Goal: Check status: Check status

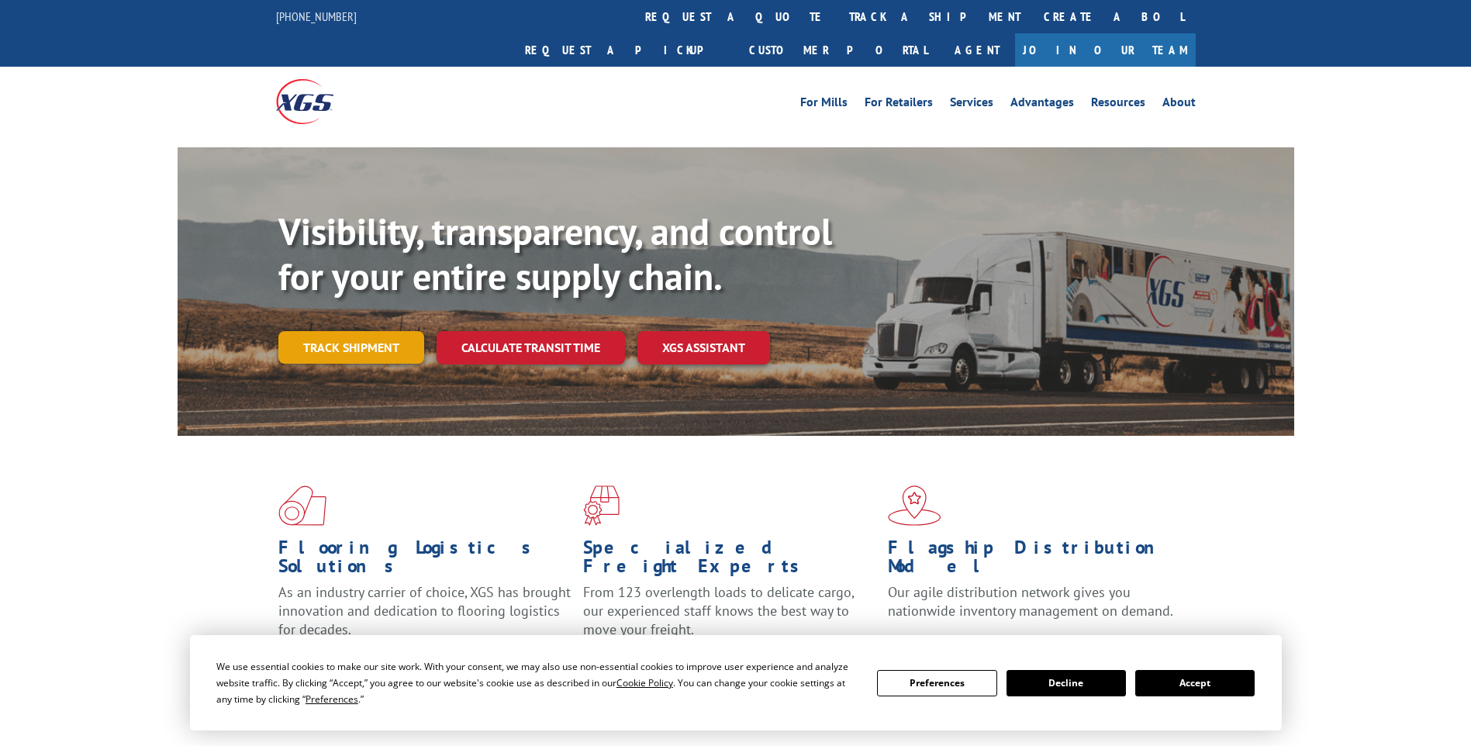
click at [363, 331] on link "Track shipment" at bounding box center [351, 347] width 146 height 33
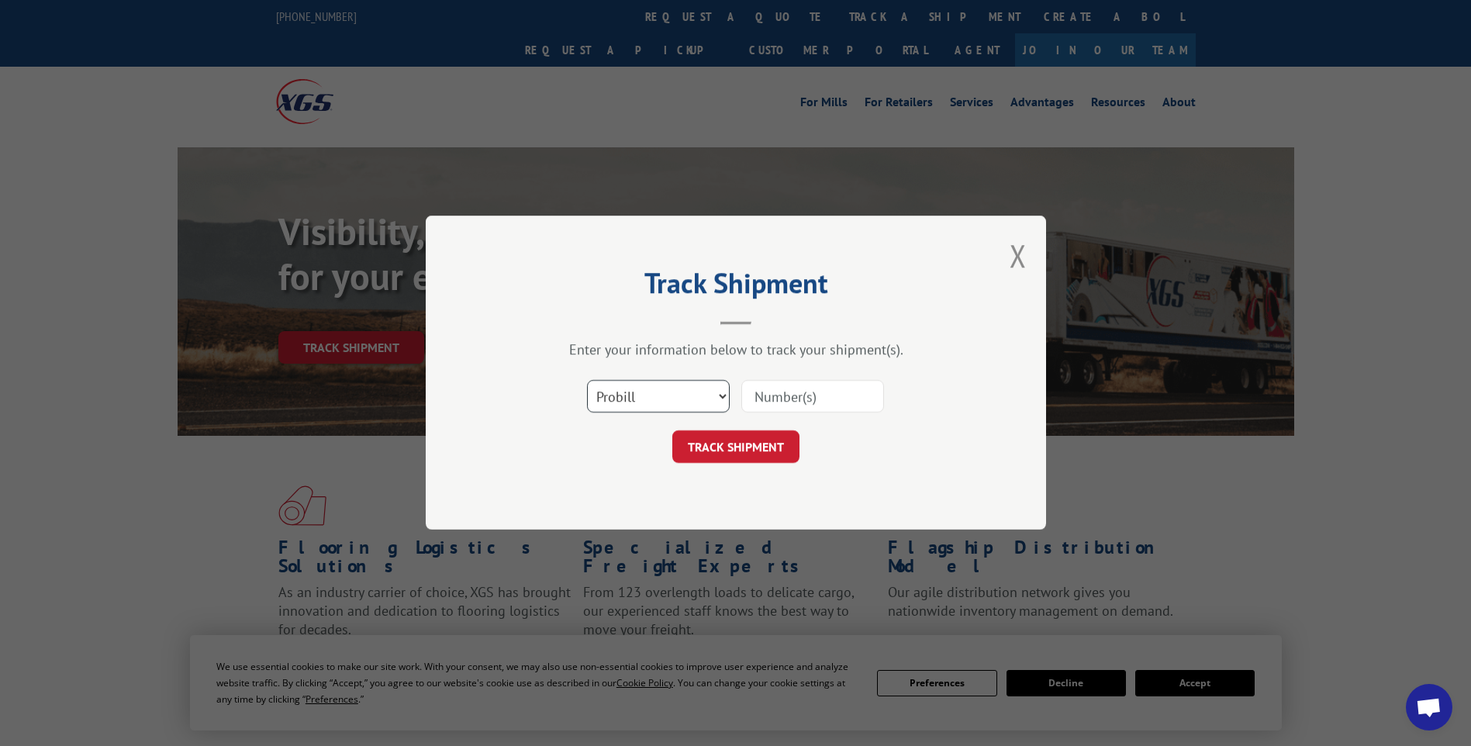
click at [719, 399] on select "Select category... Probill BOL PO" at bounding box center [658, 397] width 143 height 33
select select "bol"
click at [587, 381] on select "Select category... Probill BOL PO" at bounding box center [658, 397] width 143 height 33
click at [759, 401] on input at bounding box center [812, 397] width 143 height 33
type input "6046715"
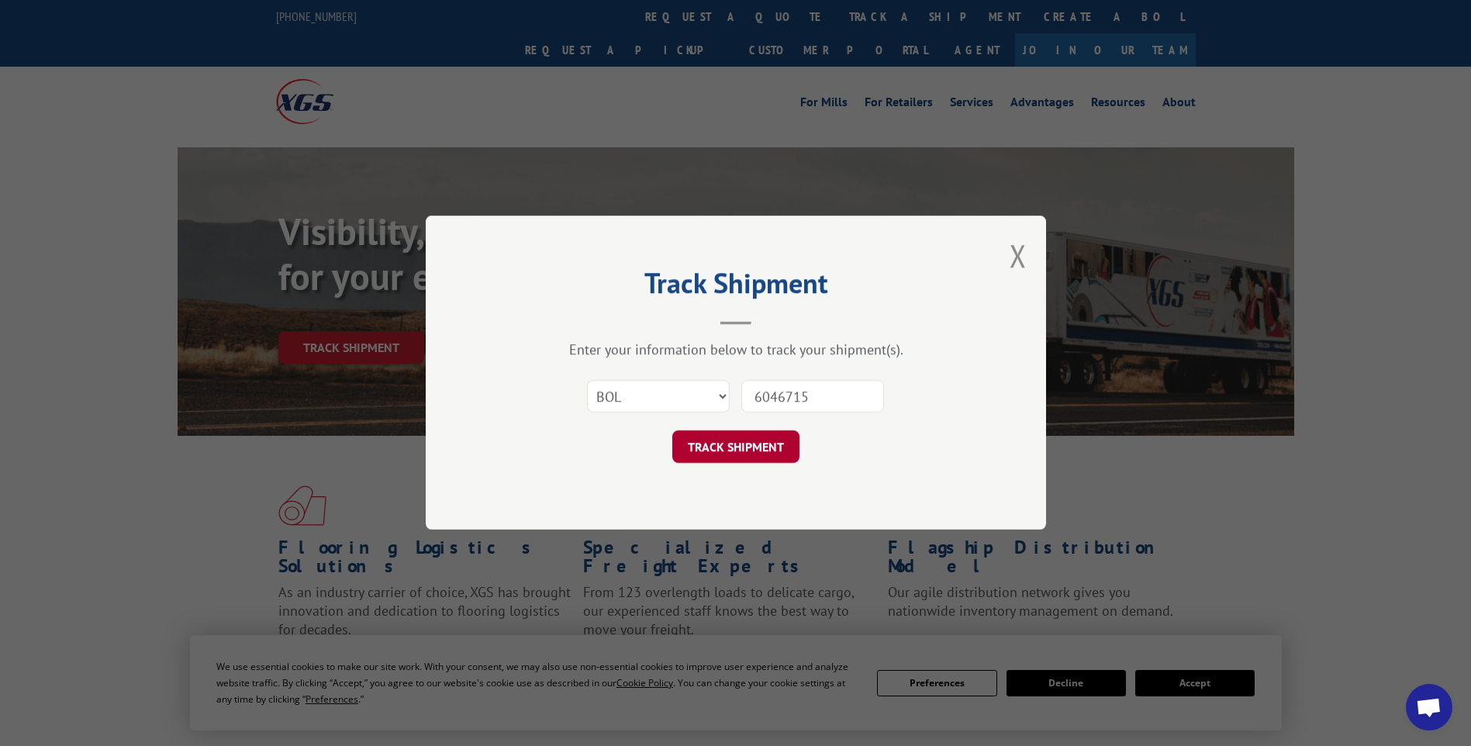
click at [743, 441] on button "TRACK SHIPMENT" at bounding box center [735, 447] width 127 height 33
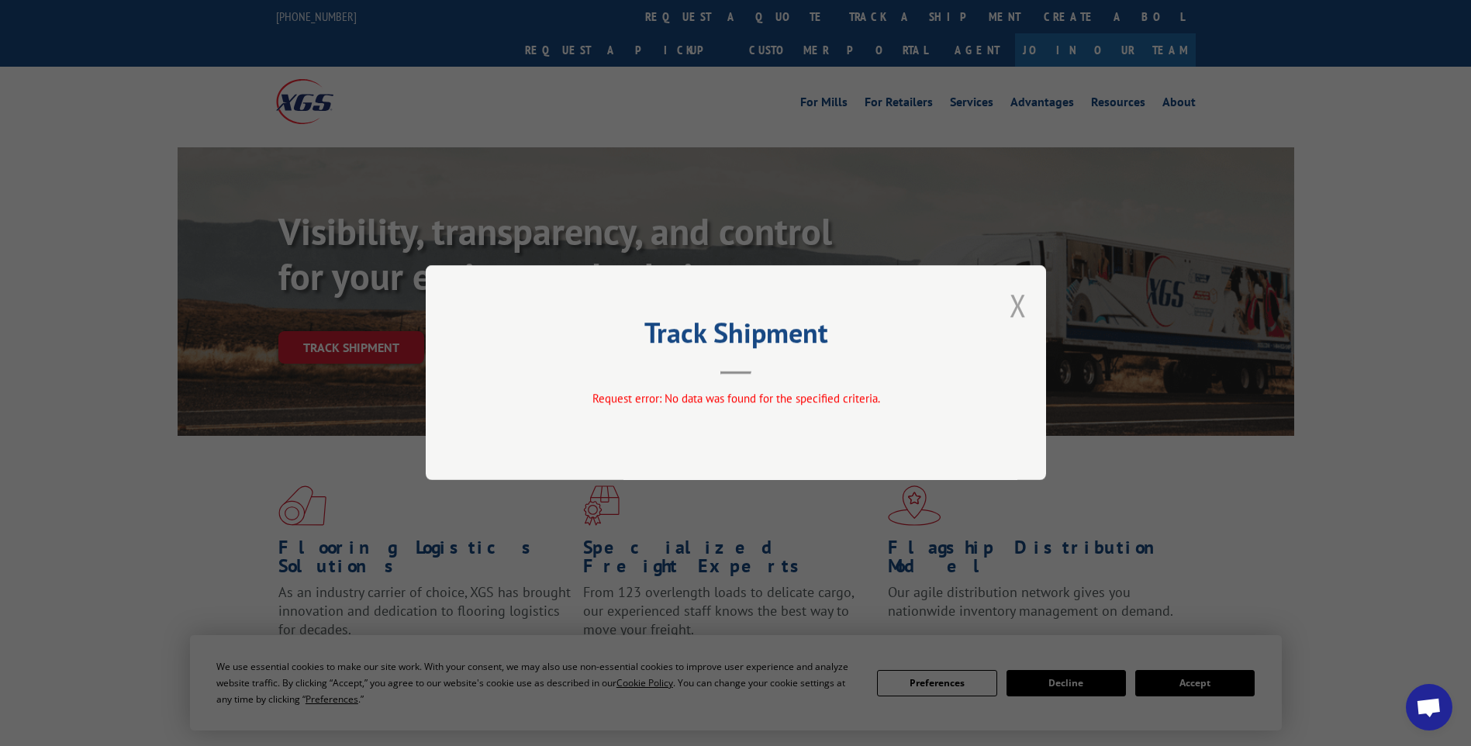
click at [1014, 301] on button "Close modal" at bounding box center [1018, 305] width 17 height 41
